Goal: Find contact information: Find contact information

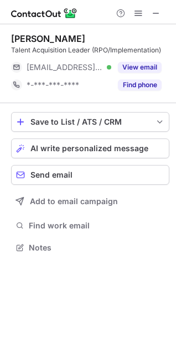
scroll to position [240, 176]
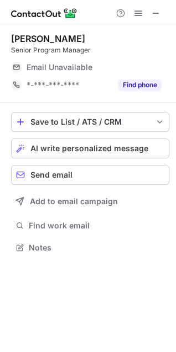
scroll to position [240, 176]
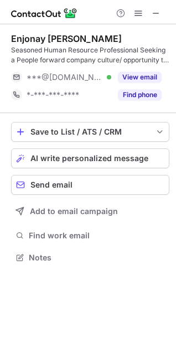
scroll to position [250, 176]
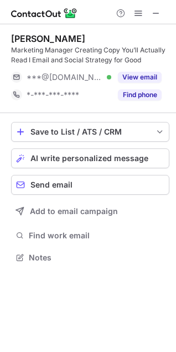
scroll to position [250, 176]
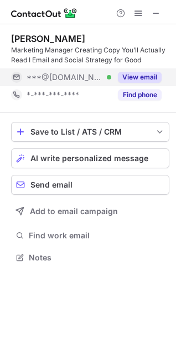
click at [146, 75] on button "View email" at bounding box center [140, 77] width 44 height 11
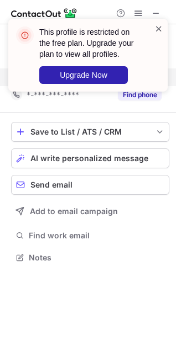
click at [158, 29] on span at bounding box center [158, 28] width 9 height 11
